Goal: Information Seeking & Learning: Understand process/instructions

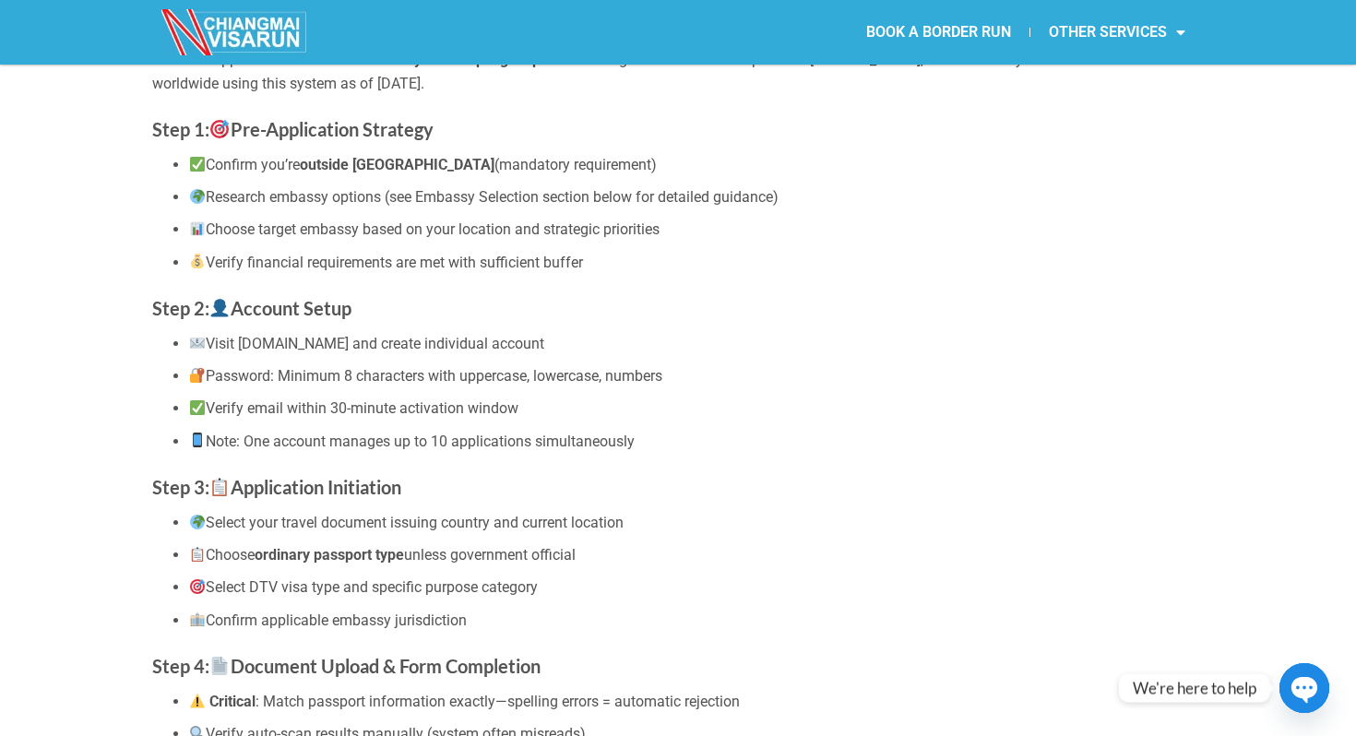
scroll to position [481, 0]
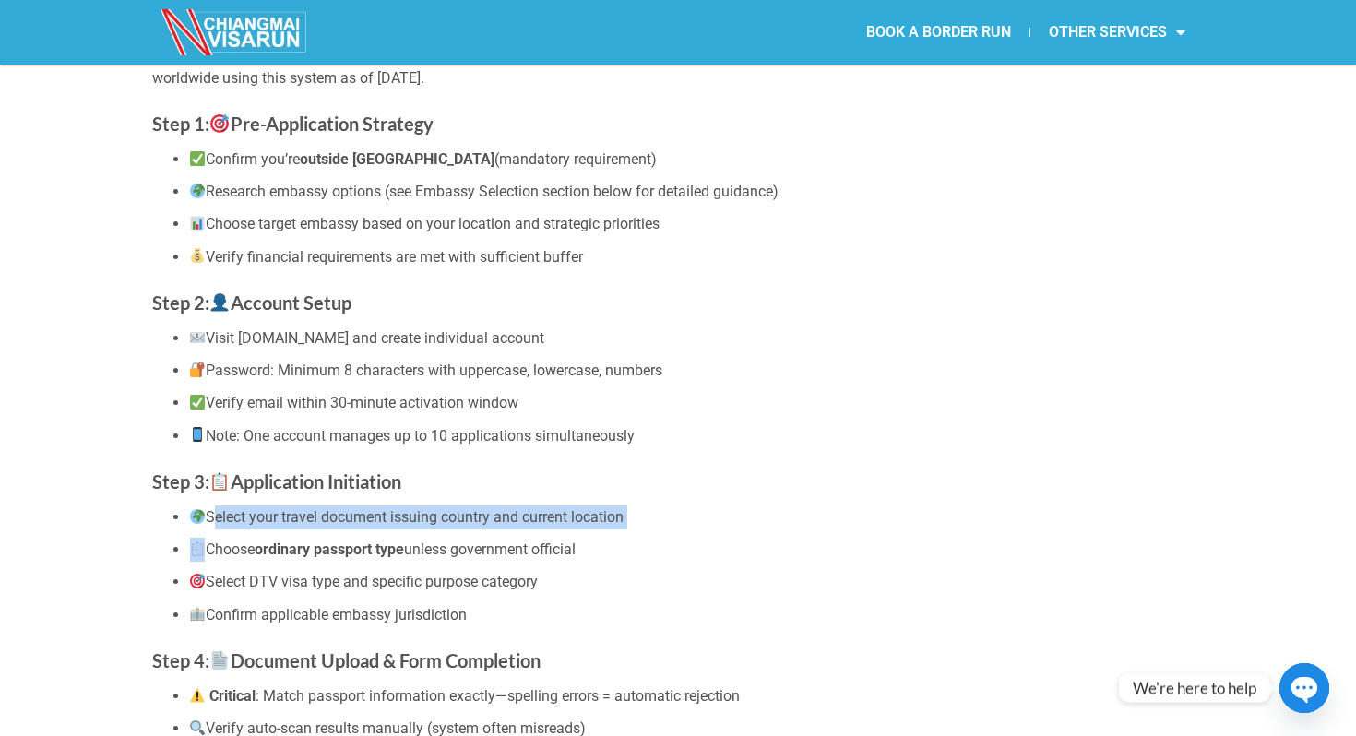
drag, startPoint x: 211, startPoint y: 517, endPoint x: 550, endPoint y: 535, distance: 339.0
click at [550, 535] on ul "Select your travel document issuing country and current location Choose ordinar…" at bounding box center [678, 565] width 1052 height 121
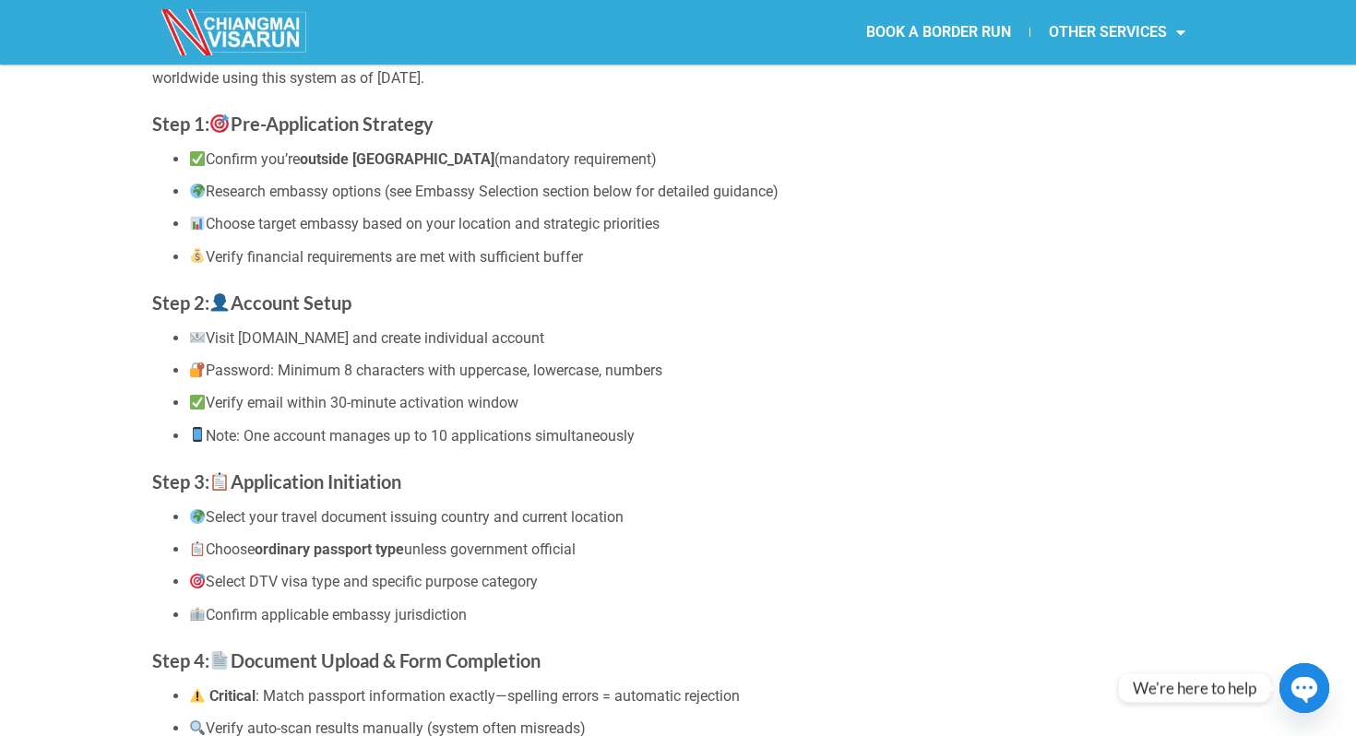
click at [473, 555] on li "Choose ordinary passport type unless government official" at bounding box center [696, 550] width 1015 height 24
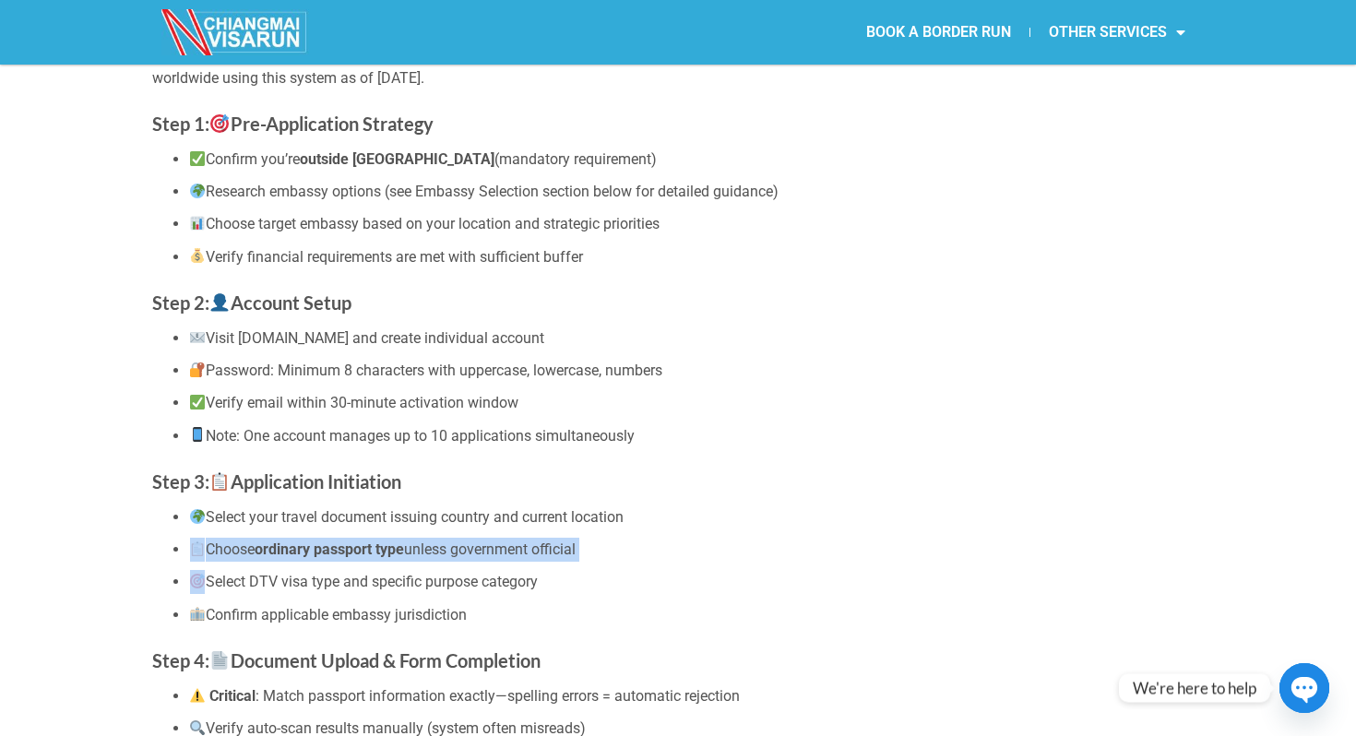
click at [473, 555] on li "Choose ordinary passport type unless government official" at bounding box center [696, 550] width 1015 height 24
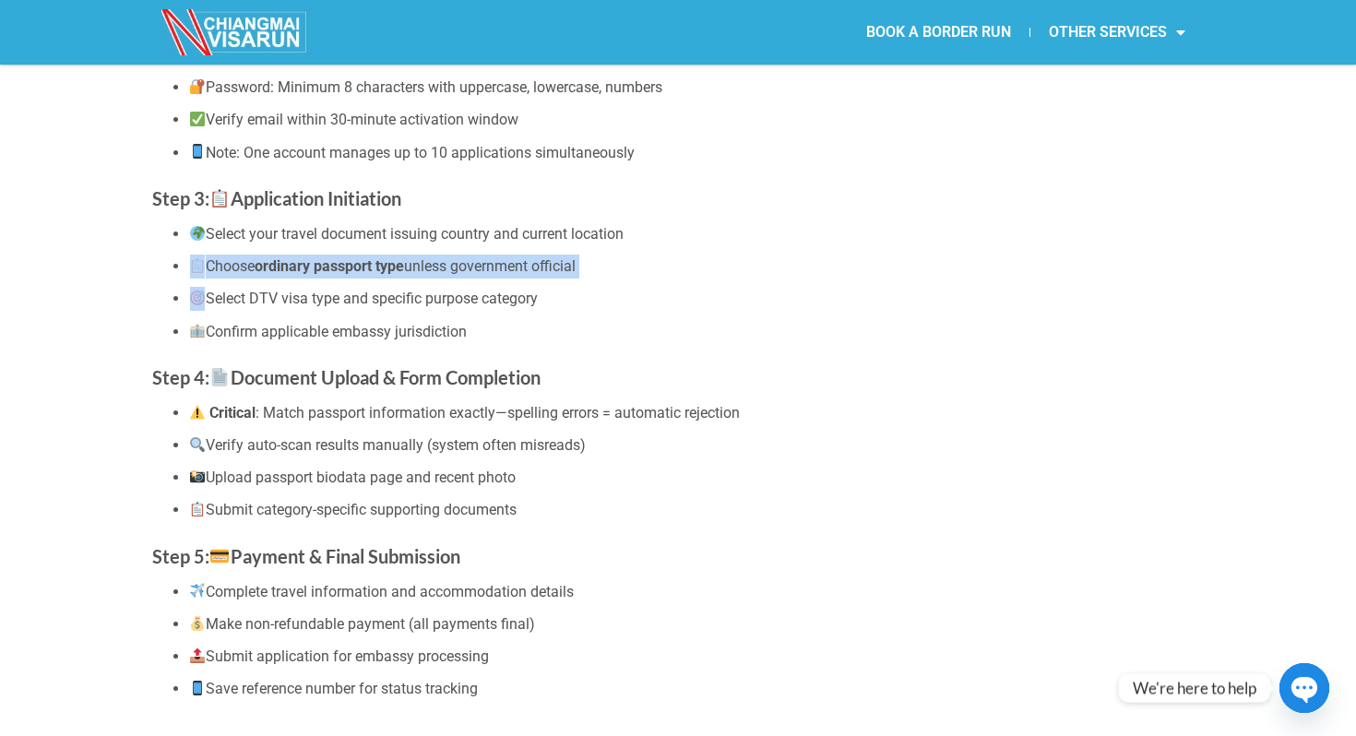
scroll to position [766, 0]
drag, startPoint x: 341, startPoint y: 653, endPoint x: 514, endPoint y: 651, distance: 172.5
click at [514, 652] on li "Submit application for embassy processing" at bounding box center [696, 655] width 1015 height 24
click at [514, 651] on li "Submit application for embassy processing" at bounding box center [696, 655] width 1015 height 24
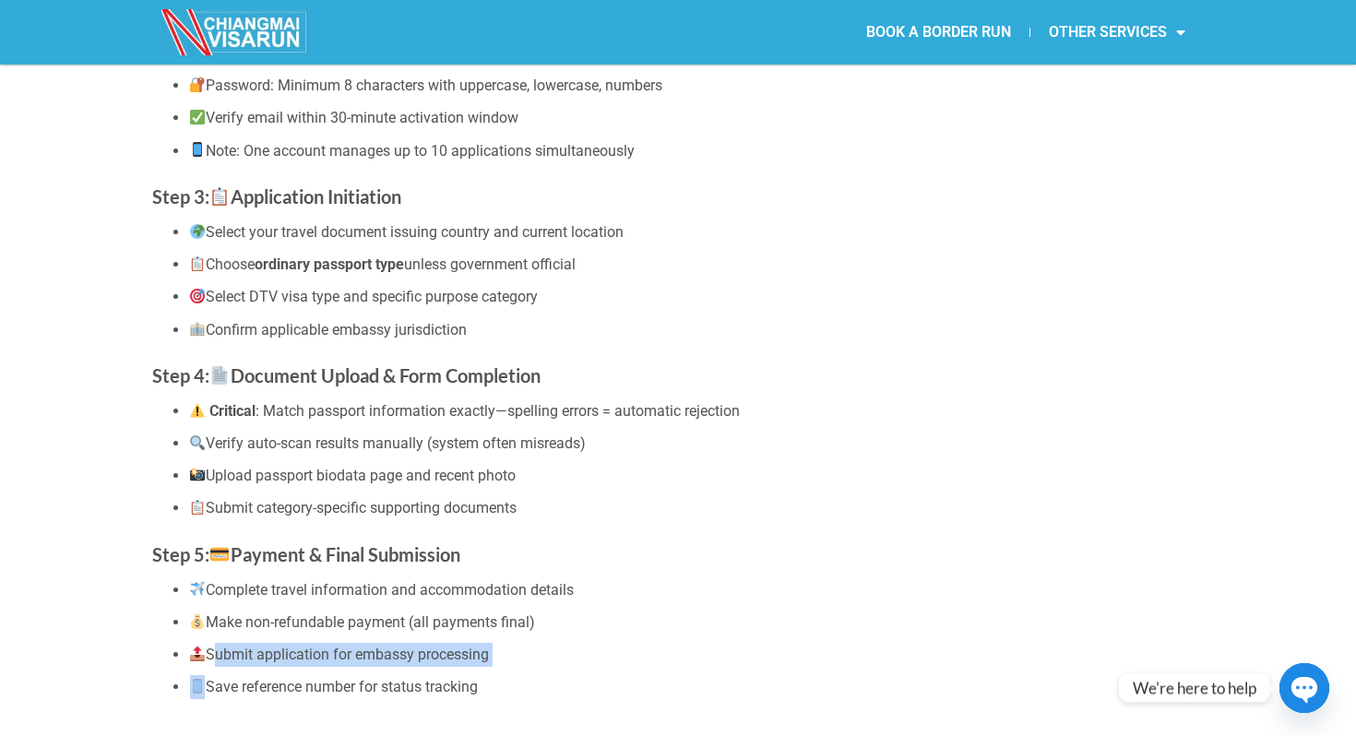
drag, startPoint x: 514, startPoint y: 651, endPoint x: 229, endPoint y: 650, distance: 285.0
click at [229, 650] on li "Submit application for embassy processing" at bounding box center [696, 655] width 1015 height 24
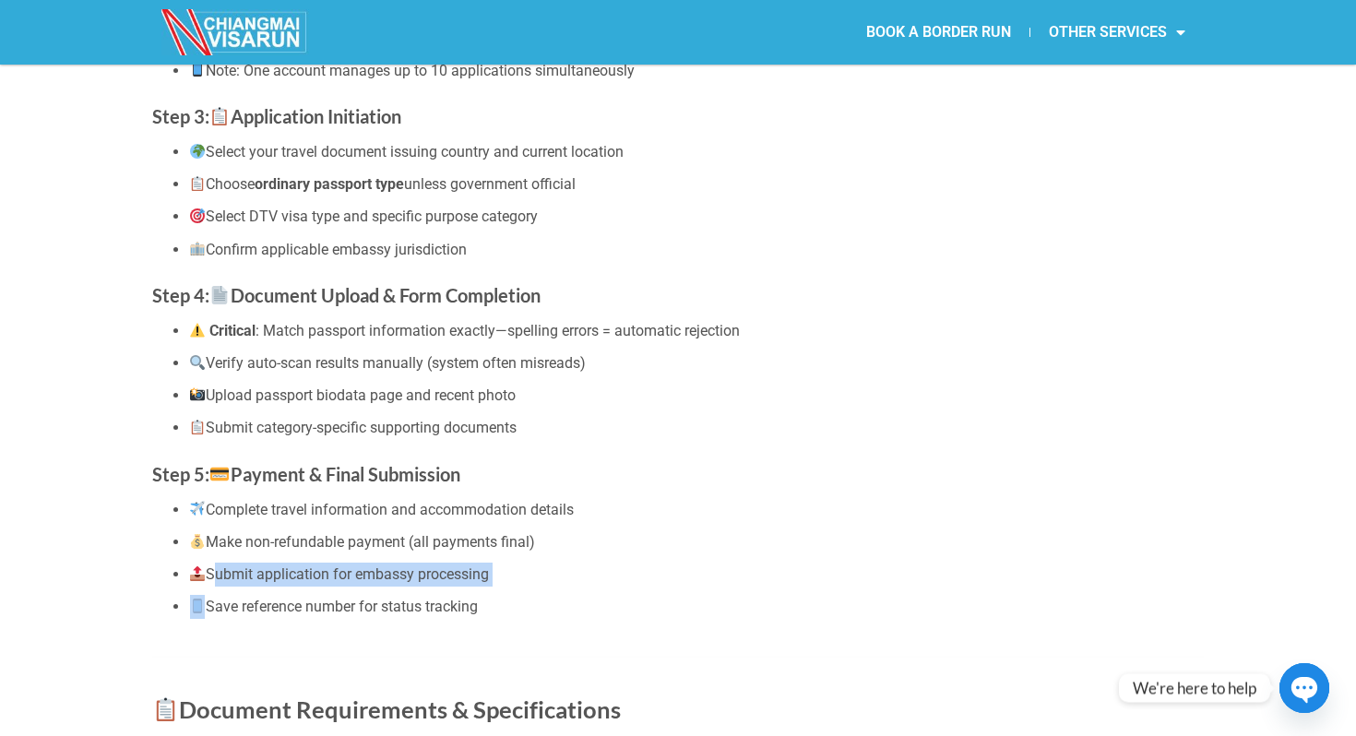
scroll to position [849, 0]
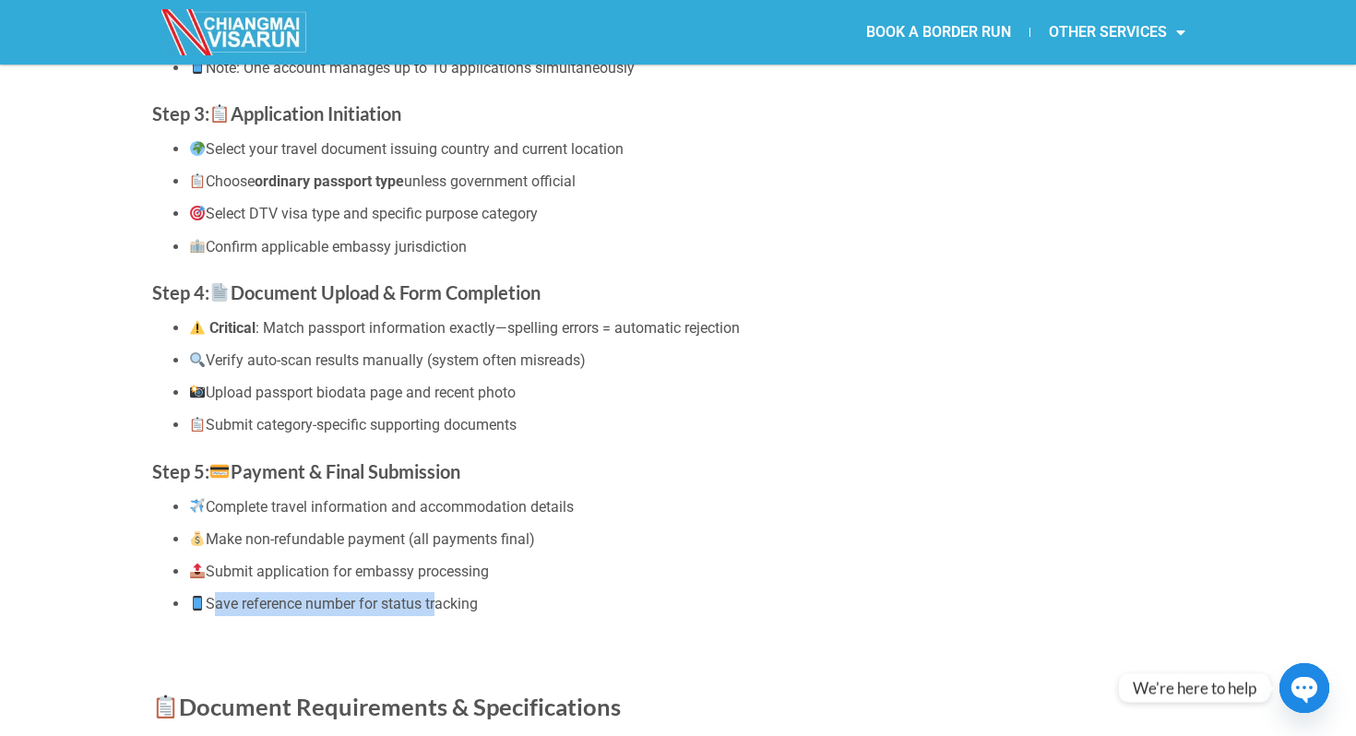
drag, startPoint x: 212, startPoint y: 601, endPoint x: 434, endPoint y: 616, distance: 221.9
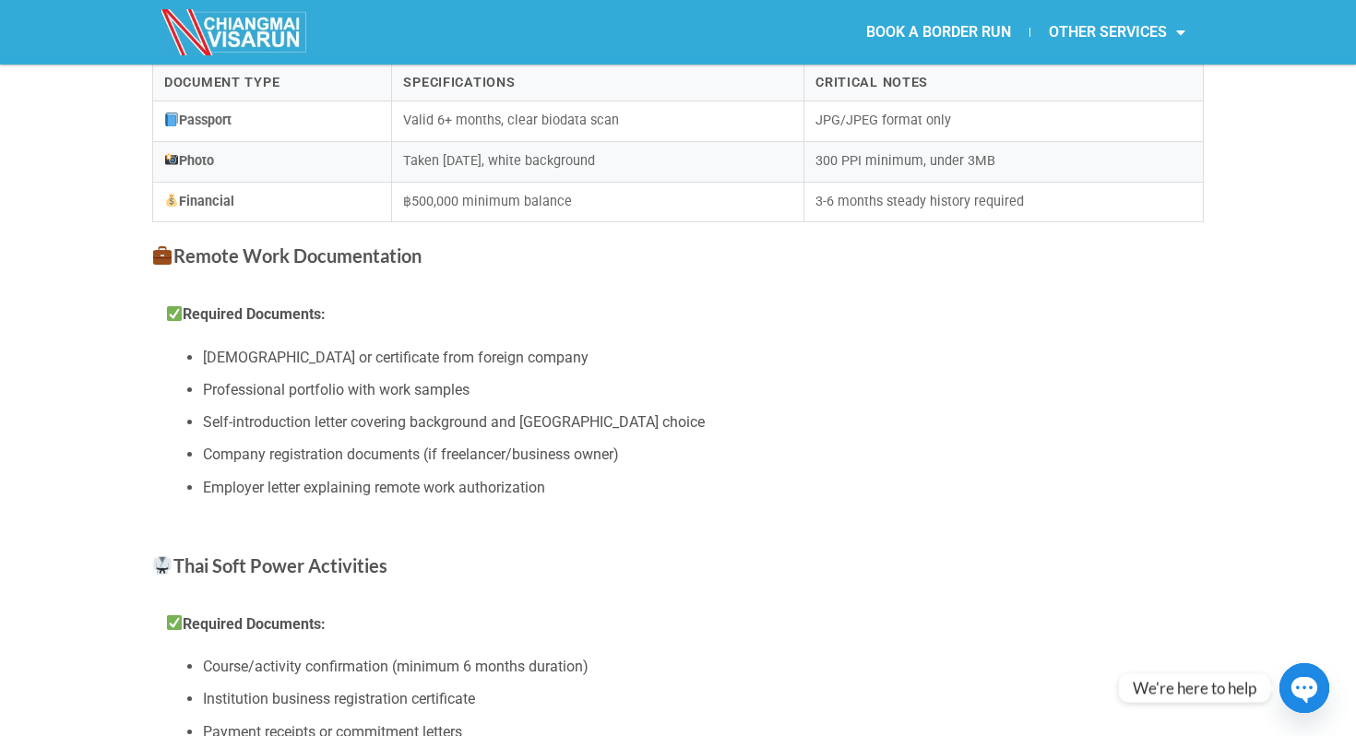
scroll to position [1569, 0]
drag, startPoint x: 624, startPoint y: 421, endPoint x: 314, endPoint y: 437, distance: 311.3
click at [314, 437] on ul "[DEMOGRAPHIC_DATA] or certificate from foreign company Professional portfolio w…" at bounding box center [678, 420] width 1024 height 153
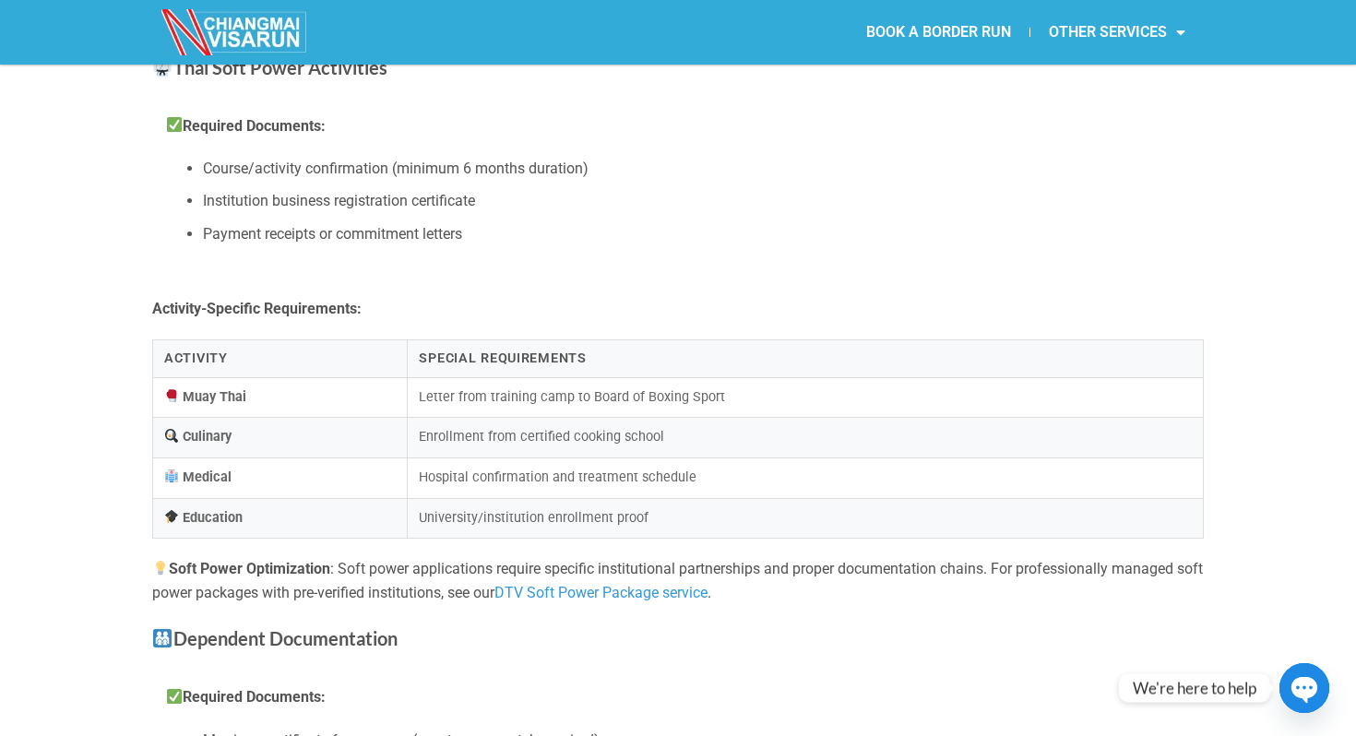
scroll to position [2066, 0]
drag, startPoint x: 419, startPoint y: 396, endPoint x: 743, endPoint y: 406, distance: 323.9
click at [743, 406] on td "Letter from training camp to Board of Boxing Sport" at bounding box center [806, 396] width 796 height 41
click at [648, 435] on td "Enrollment from certified cooking school" at bounding box center [806, 437] width 796 height 41
drag, startPoint x: 671, startPoint y: 436, endPoint x: 416, endPoint y: 440, distance: 255.5
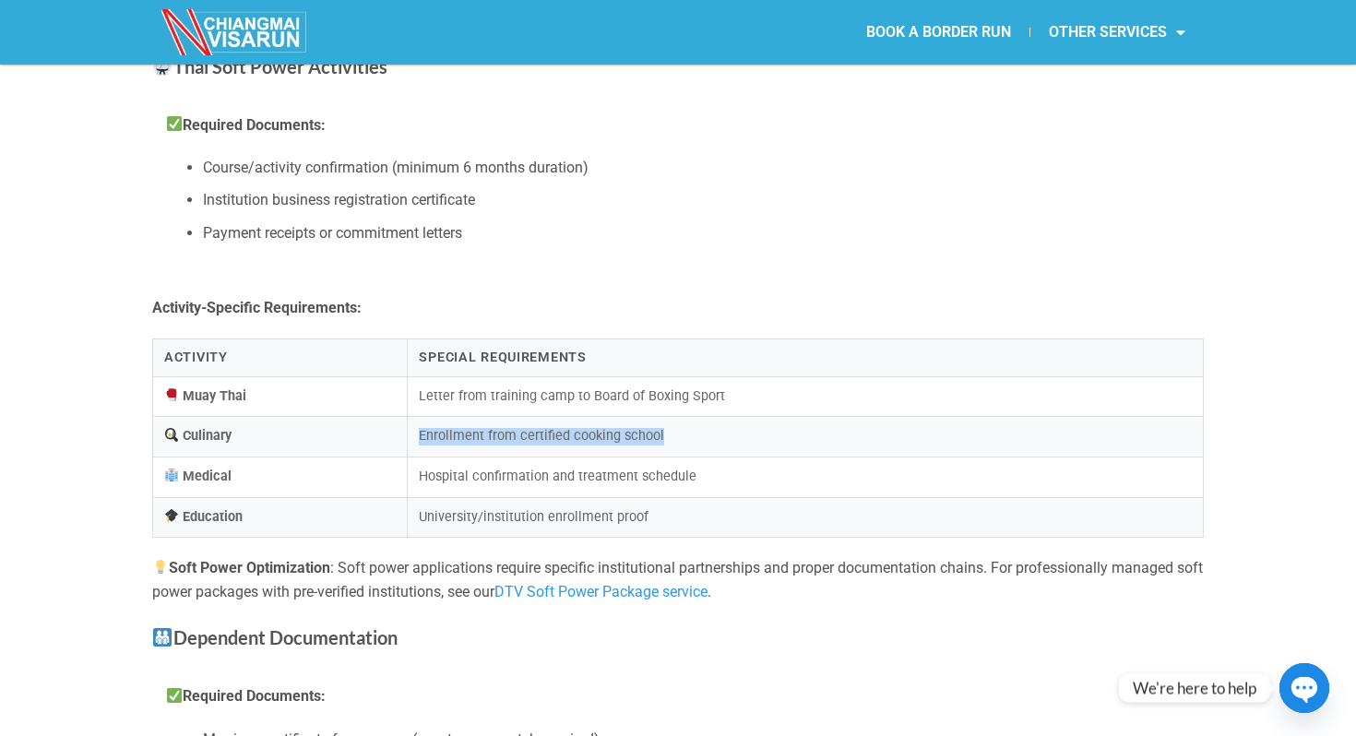
click at [416, 440] on td "Enrollment from certified cooking school" at bounding box center [806, 437] width 796 height 41
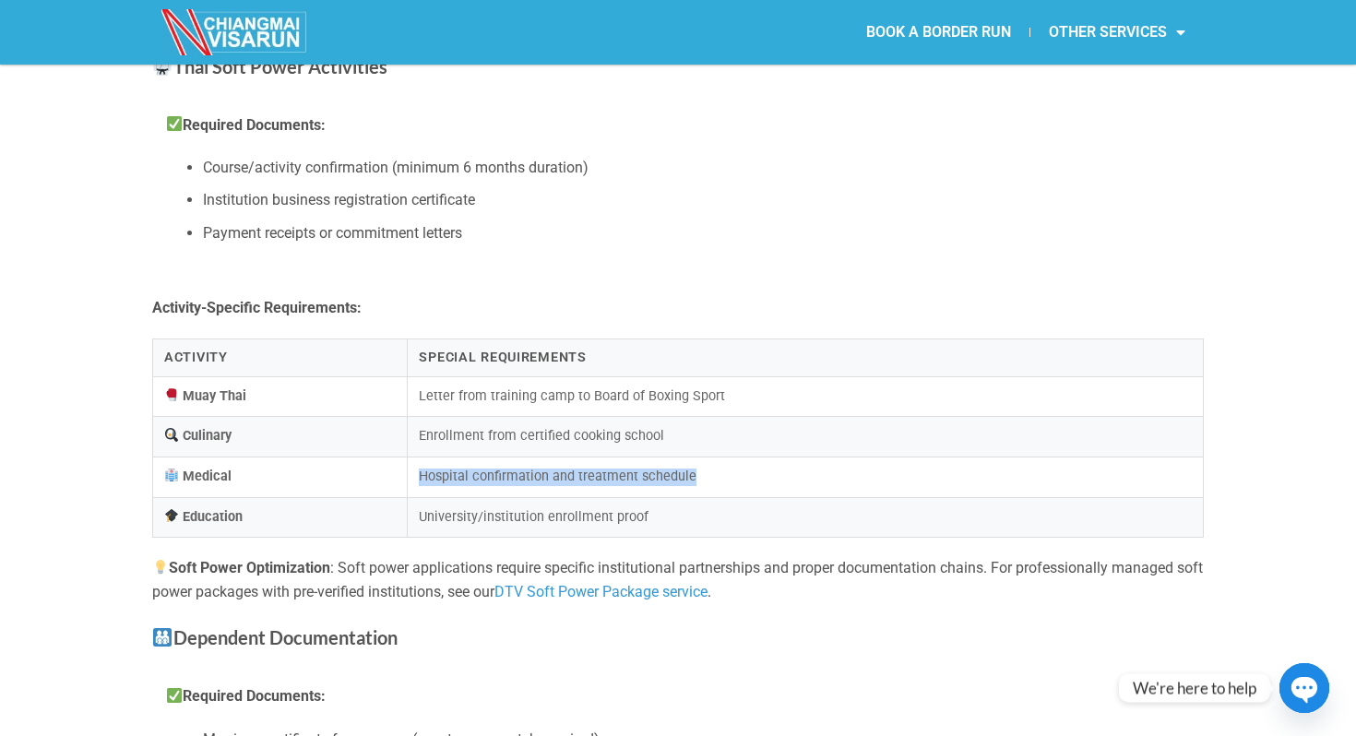
drag, startPoint x: 422, startPoint y: 470, endPoint x: 695, endPoint y: 475, distance: 273.1
click at [695, 475] on td "Hospital confirmation and treatment schedule" at bounding box center [806, 478] width 796 height 41
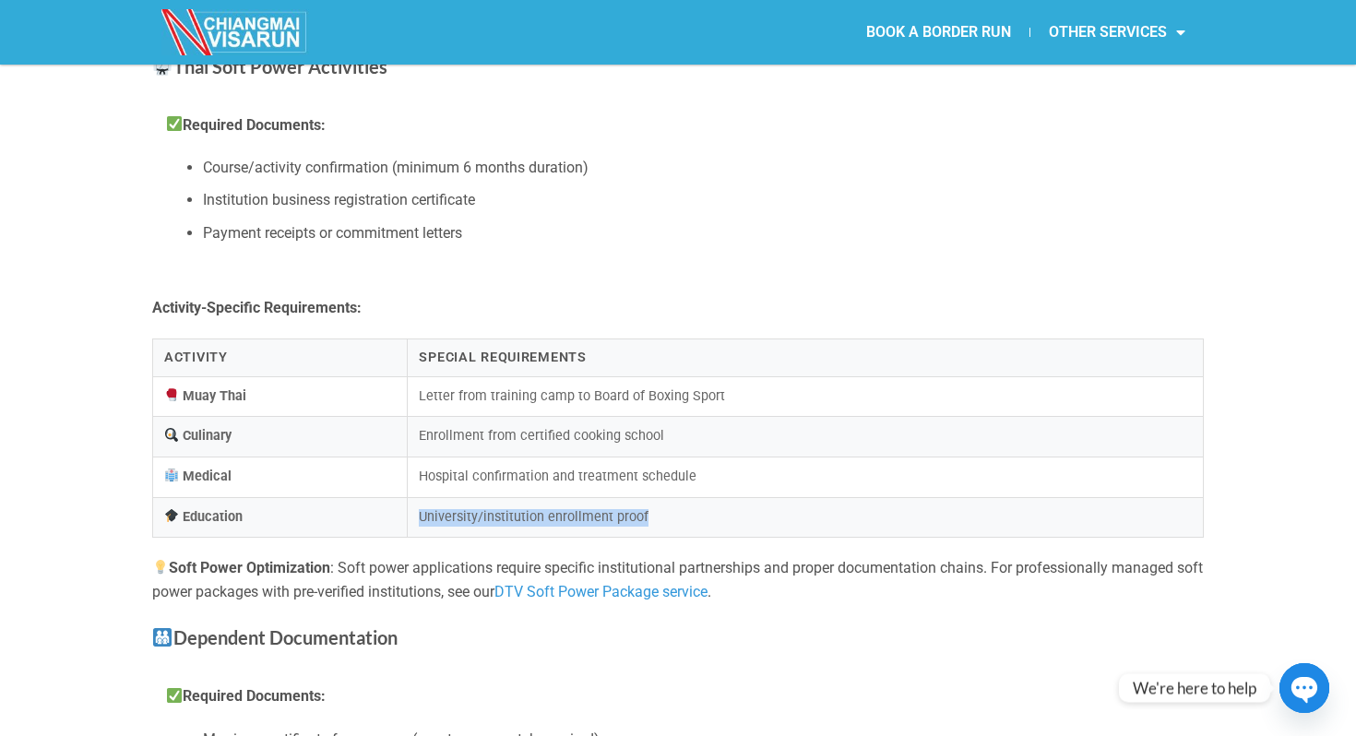
drag, startPoint x: 419, startPoint y: 517, endPoint x: 645, endPoint y: 525, distance: 226.1
click at [644, 525] on td "University/institution enrollment proof" at bounding box center [806, 517] width 796 height 41
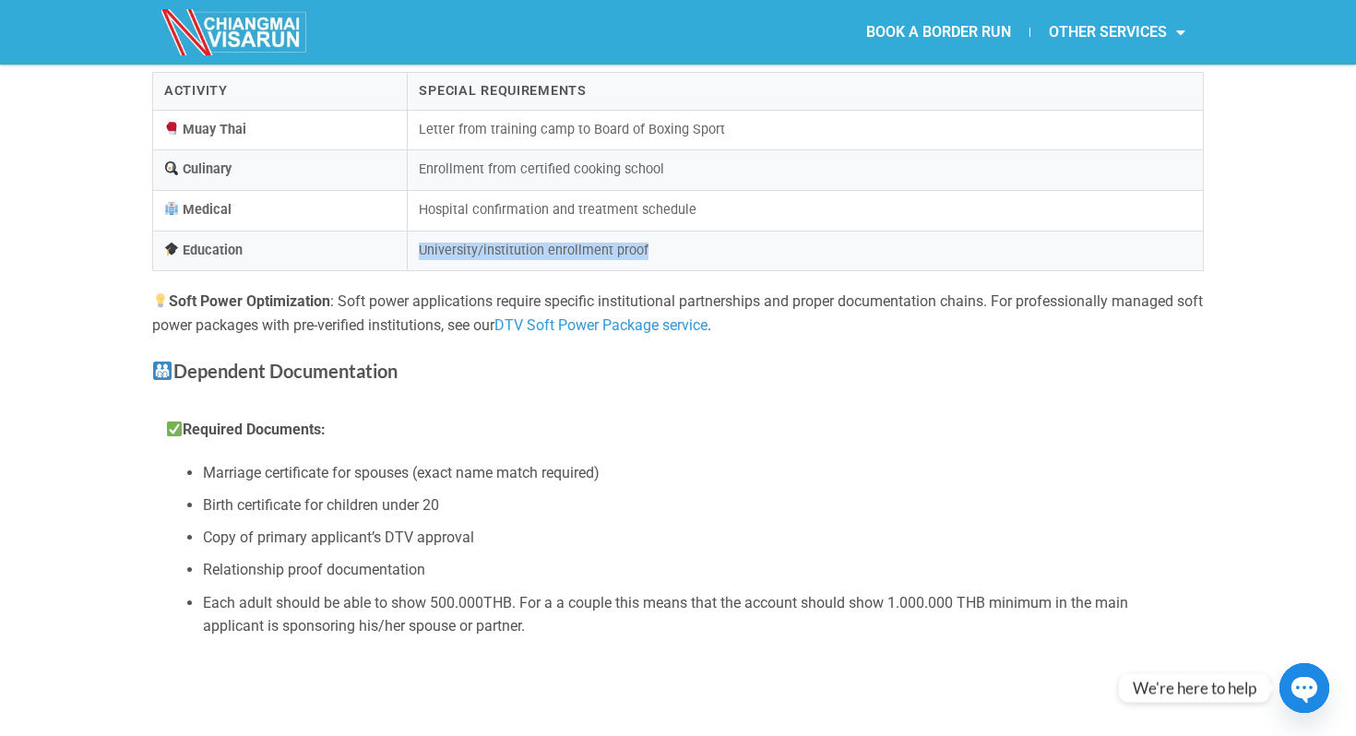
scroll to position [2335, 0]
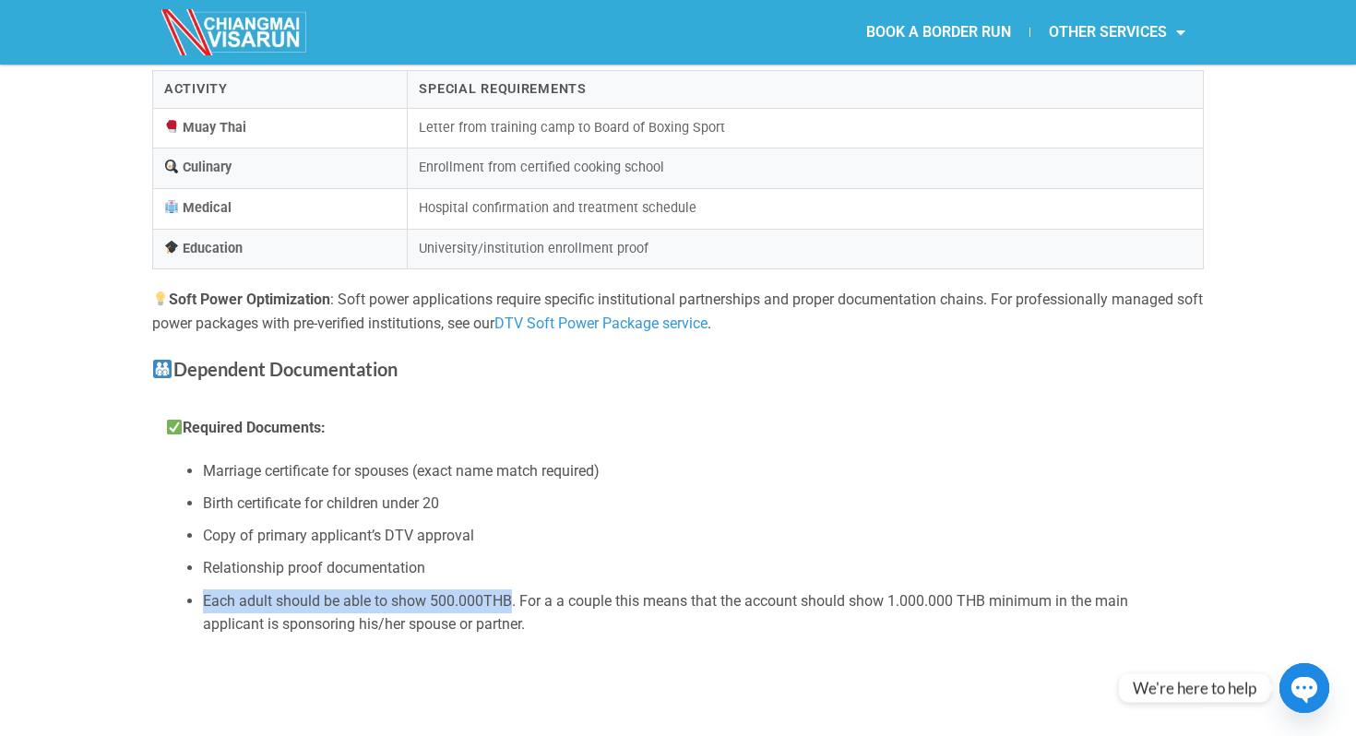
drag, startPoint x: 204, startPoint y: 600, endPoint x: 512, endPoint y: 604, distance: 308.1
click at [512, 604] on li "Each adult should be able to show 500.000THB. For a a couple this means that th…" at bounding box center [696, 612] width 987 height 47
copy li "Each adult should be able to show 500.000THB"
